Goal: Check status: Check status

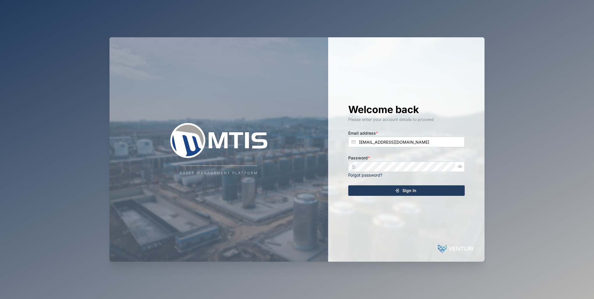
click at [414, 185] on button "Sign In" at bounding box center [406, 190] width 117 height 10
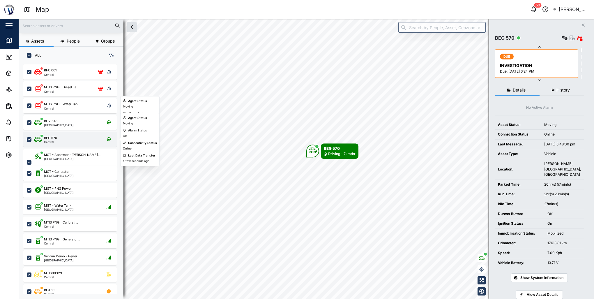
click at [61, 141] on div "BEG 570 Central" at bounding box center [73, 139] width 79 height 8
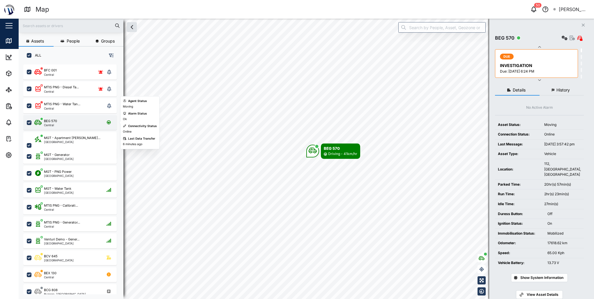
click at [54, 127] on div "BEG 570 Central" at bounding box center [70, 122] width 94 height 15
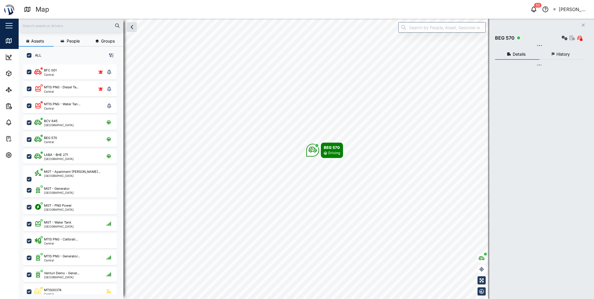
checkbox input "true"
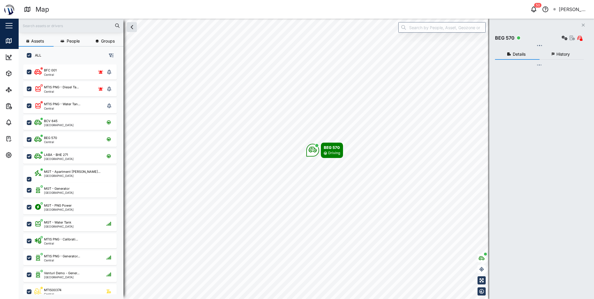
checkbox input "true"
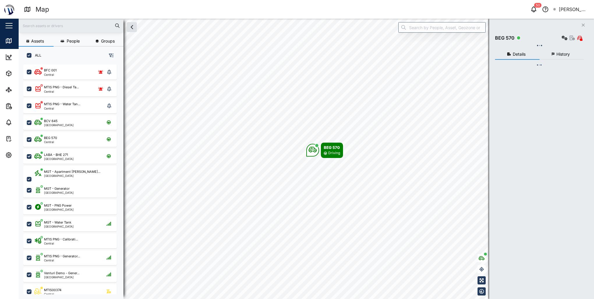
checkbox input "true"
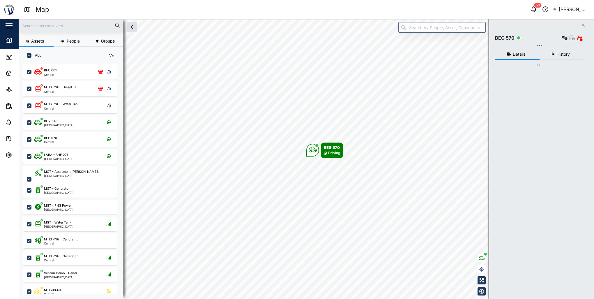
checkbox input "true"
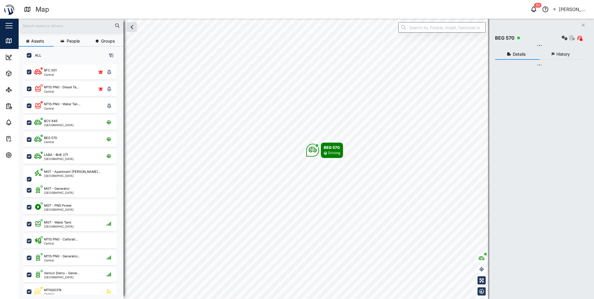
checkbox input "true"
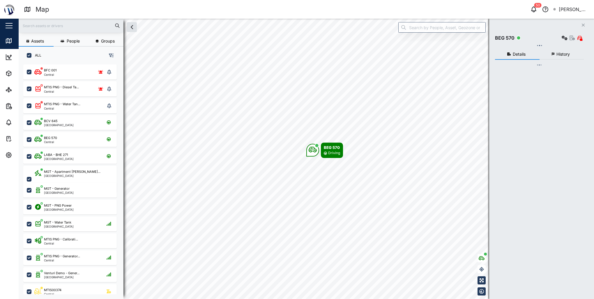
checkbox input "true"
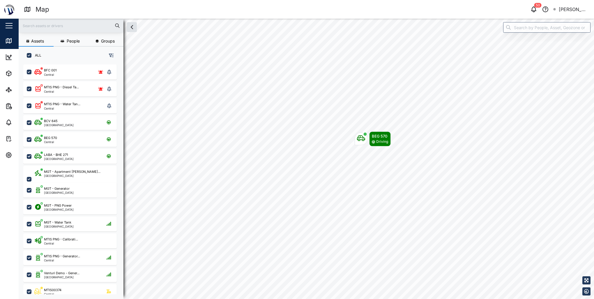
scroll to position [228, 91]
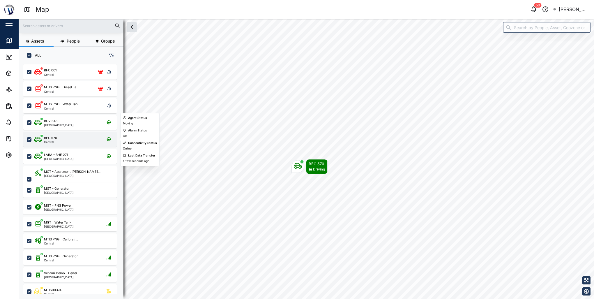
drag, startPoint x: 58, startPoint y: 142, endPoint x: 99, endPoint y: 146, distance: 41.0
click at [59, 142] on div "BEG 570 Central" at bounding box center [73, 139] width 79 height 8
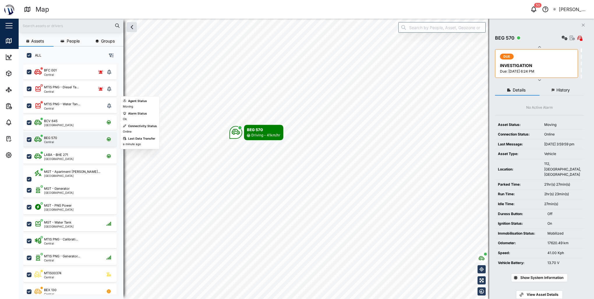
click at [59, 137] on div "BEG 570 Central" at bounding box center [73, 139] width 79 height 8
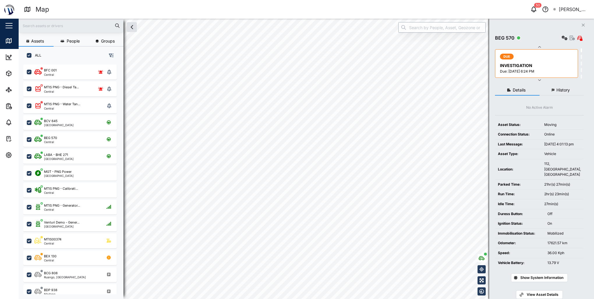
click at [432, 28] on input "search" at bounding box center [442, 27] width 87 height 10
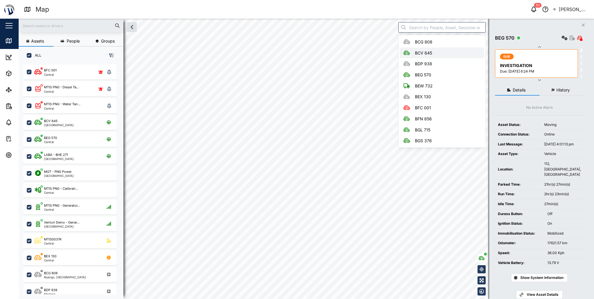
click at [564, 87] on button "History" at bounding box center [562, 90] width 45 height 10
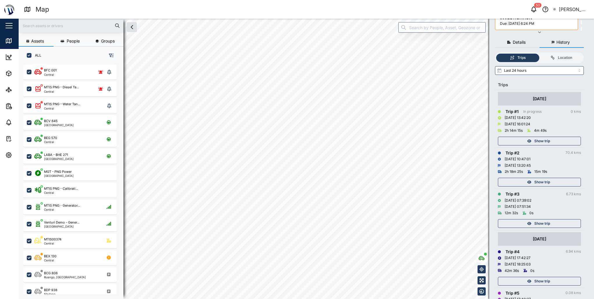
scroll to position [58, 0]
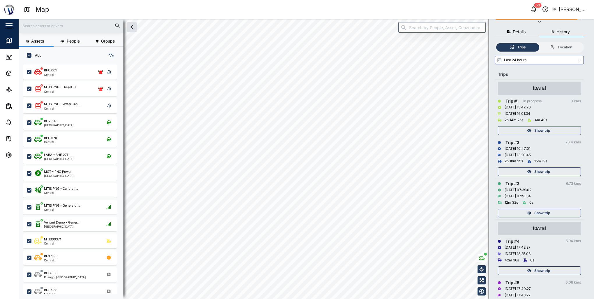
click at [547, 132] on span "Show trip" at bounding box center [543, 130] width 16 height 8
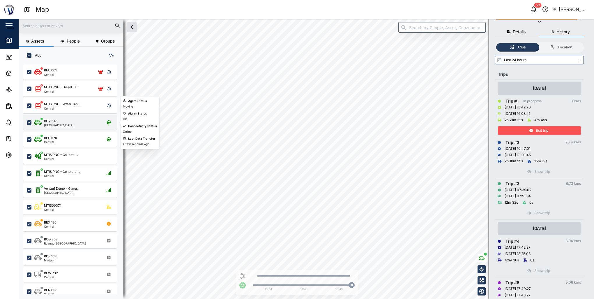
click at [73, 120] on div "BCV 645 Port Moresby" at bounding box center [73, 123] width 79 height 8
